Goal: Information Seeking & Learning: Check status

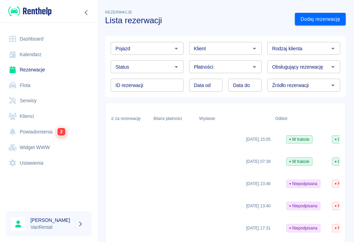
scroll to position [84, 0]
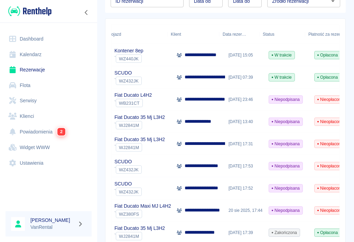
click at [22, 55] on link "Kalendarz" at bounding box center [49, 55] width 86 height 16
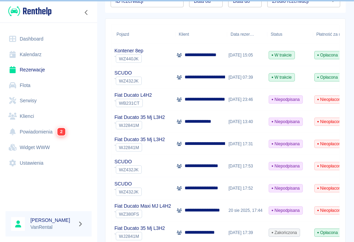
scroll to position [0, 12]
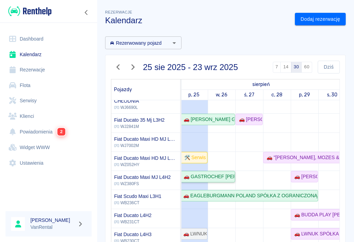
click at [216, 179] on div "🚗 GASTROCHEF [PERSON_NAME] - [GEOGRAPHIC_DATA][PERSON_NAME]" at bounding box center [208, 176] width 54 height 7
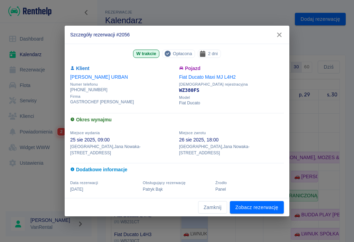
click at [279, 37] on icon "button" at bounding box center [279, 35] width 4 height 4
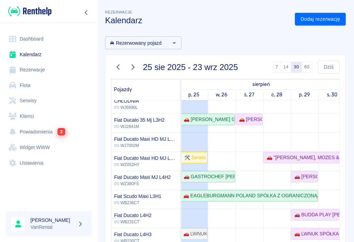
click at [143, 181] on p "WZ380FS" at bounding box center [142, 183] width 57 height 6
click at [200, 176] on div "🚗 GASTROCHEF [PERSON_NAME] - [GEOGRAPHIC_DATA][PERSON_NAME]" at bounding box center [208, 176] width 54 height 7
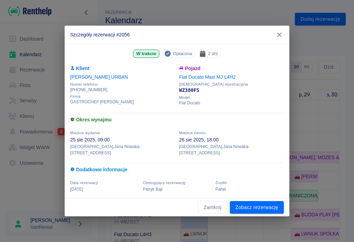
click at [214, 202] on button "Zamknij" at bounding box center [212, 207] width 29 height 13
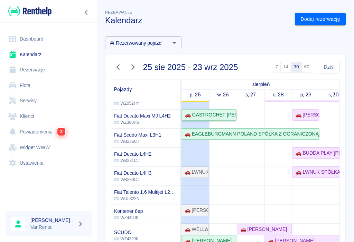
scroll to position [67, 0]
click at [199, 172] on div "🚗 LWNUK SPÓŁKA Z OGRANICZONĄ ODPOWIEDZIALNOŚCIĄ - [PERSON_NAME]" at bounding box center [195, 171] width 26 height 7
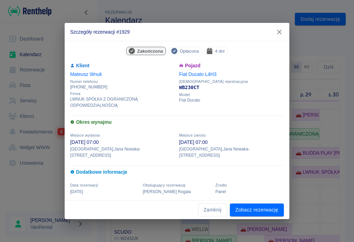
click at [276, 35] on icon "button" at bounding box center [279, 31] width 9 height 7
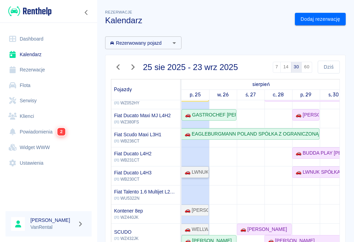
click at [201, 166] on link "🚗 LWNUK SPÓŁKA Z OGRANICZONĄ ODPOWIEDZIALNOŚCIĄ - [PERSON_NAME]" at bounding box center [195, 171] width 27 height 11
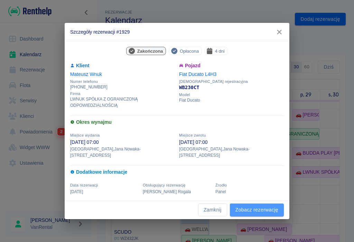
click at [259, 205] on link "Zobacz rezerwację" at bounding box center [257, 209] width 54 height 13
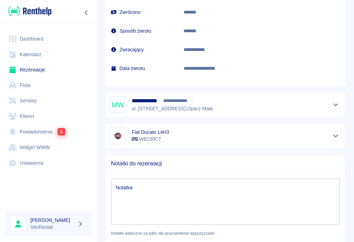
scroll to position [622, 0]
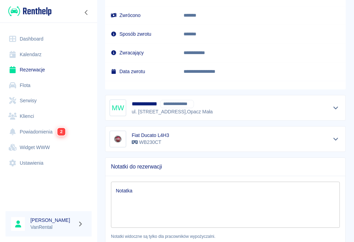
click at [335, 111] on button "Pokaż szczegóły" at bounding box center [335, 108] width 11 height 10
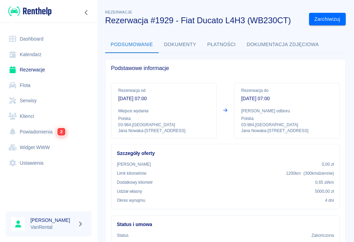
scroll to position [0, 0]
click at [89, 8] on button "Zwiń nawigację" at bounding box center [86, 12] width 10 height 9
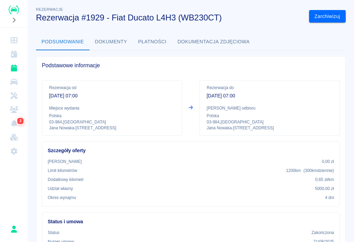
scroll to position [2, 0]
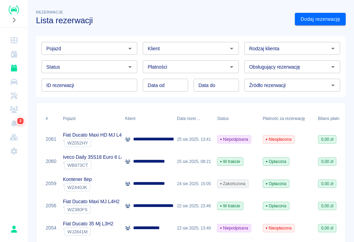
click at [18, 47] on link "Kalendarz" at bounding box center [14, 54] width 22 height 14
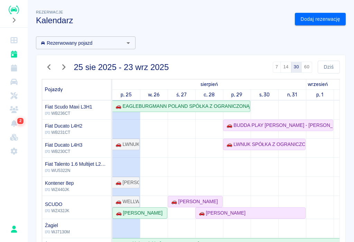
scroll to position [95, 0]
click at [125, 143] on div "🚗 LWNUK SPÓŁKA Z OGRANICZONĄ ODPOWIEDZIALNOŚCIĄ - [PERSON_NAME]" at bounding box center [126, 143] width 26 height 7
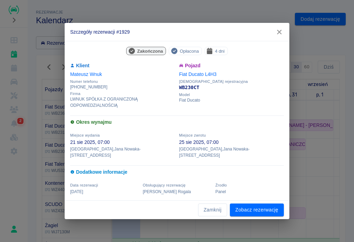
click at [255, 208] on link "Zobacz rezerwację" at bounding box center [257, 209] width 54 height 13
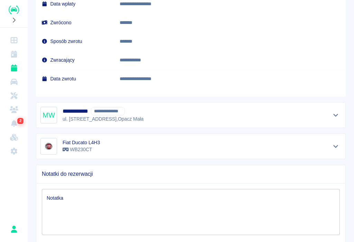
scroll to position [615, 0]
click at [339, 146] on icon "Pokaż szczegóły" at bounding box center [336, 146] width 8 height 6
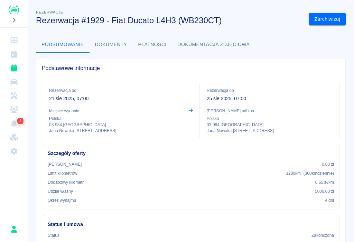
scroll to position [0, 0]
click at [15, 51] on icon "Kalendarz" at bounding box center [14, 54] width 6 height 7
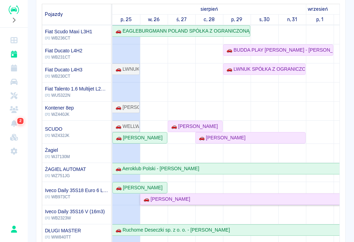
click at [166, 197] on div "🚗 [PERSON_NAME]" at bounding box center [165, 198] width 49 height 7
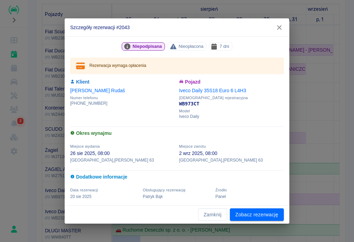
click at [279, 28] on icon "button" at bounding box center [279, 27] width 4 height 4
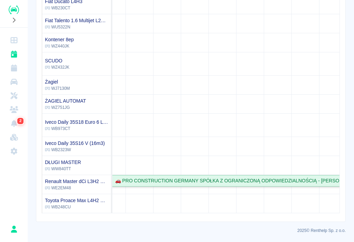
click at [246, 180] on div "🚗 PRO CONSTRUCTION GERMANY SPÓŁKA Z OGRANICZONĄ ODPOWIEDZIALNOŚCIĄ - [PERSON_NA…" at bounding box center [236, 180] width 248 height 7
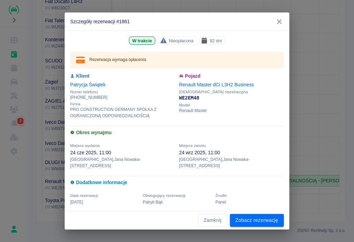
click at [255, 216] on link "Zobacz rezerwację" at bounding box center [257, 219] width 54 height 13
